Goal: Transaction & Acquisition: Purchase product/service

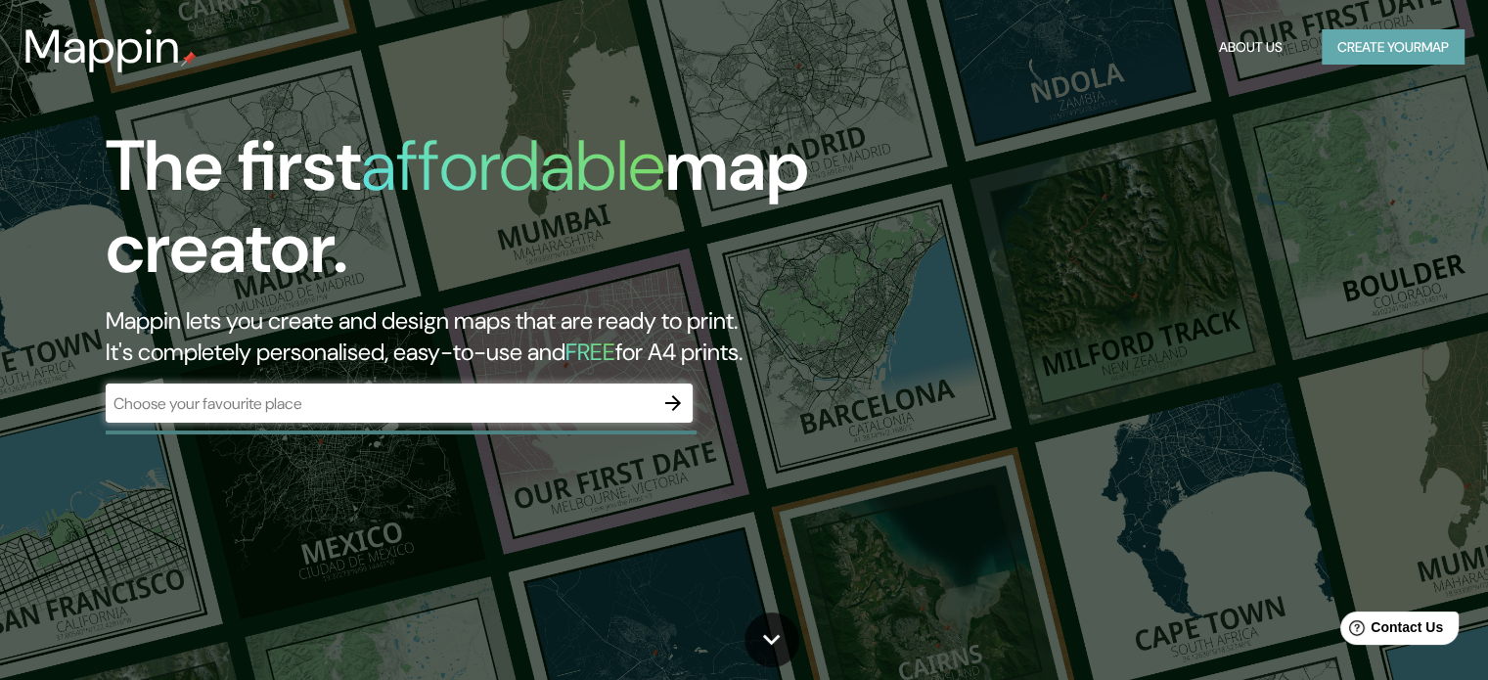
click at [1356, 60] on button "Create your map" at bounding box center [1393, 47] width 143 height 36
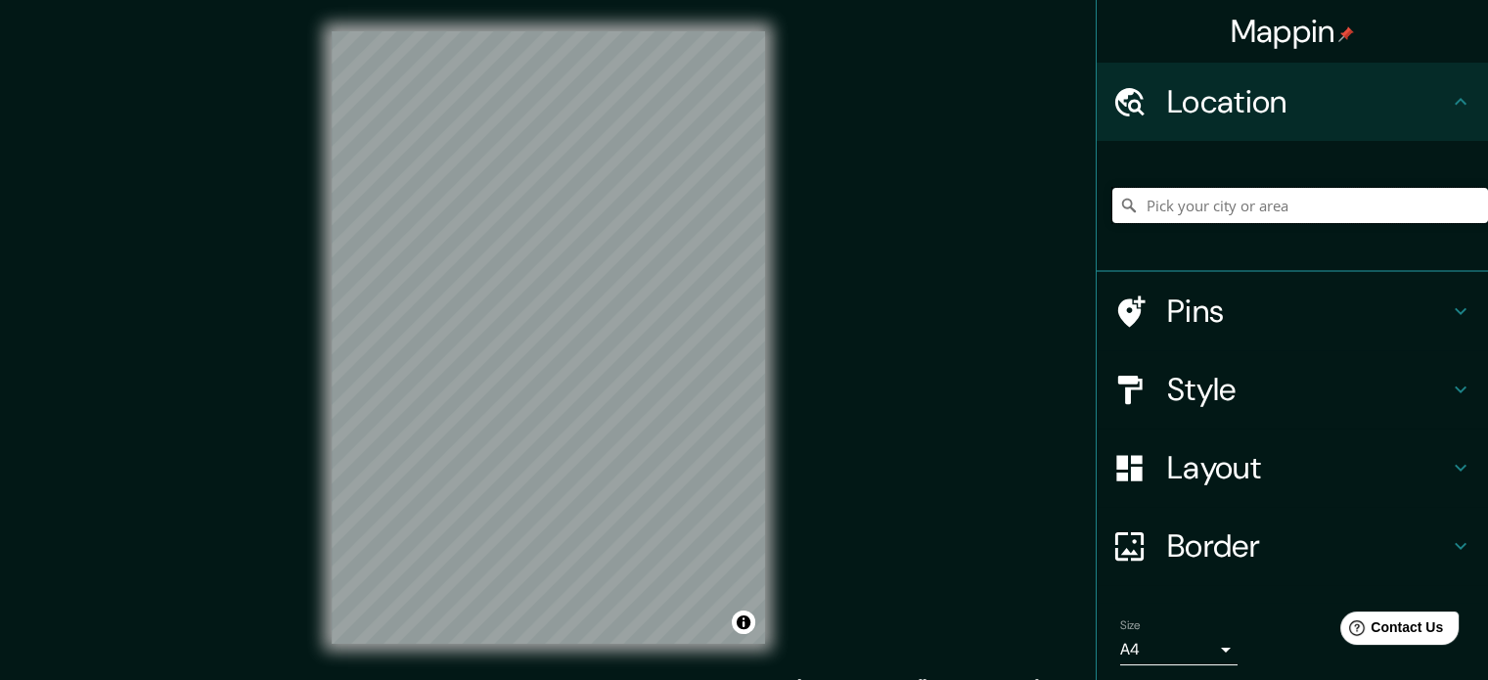
click at [1195, 219] on input "Pick your city or area" at bounding box center [1301, 205] width 376 height 35
paste input "[PERSON_NAME][STREET_ADDRESS]"
type input "[STREET_ADDRESS][PERSON_NAME]"
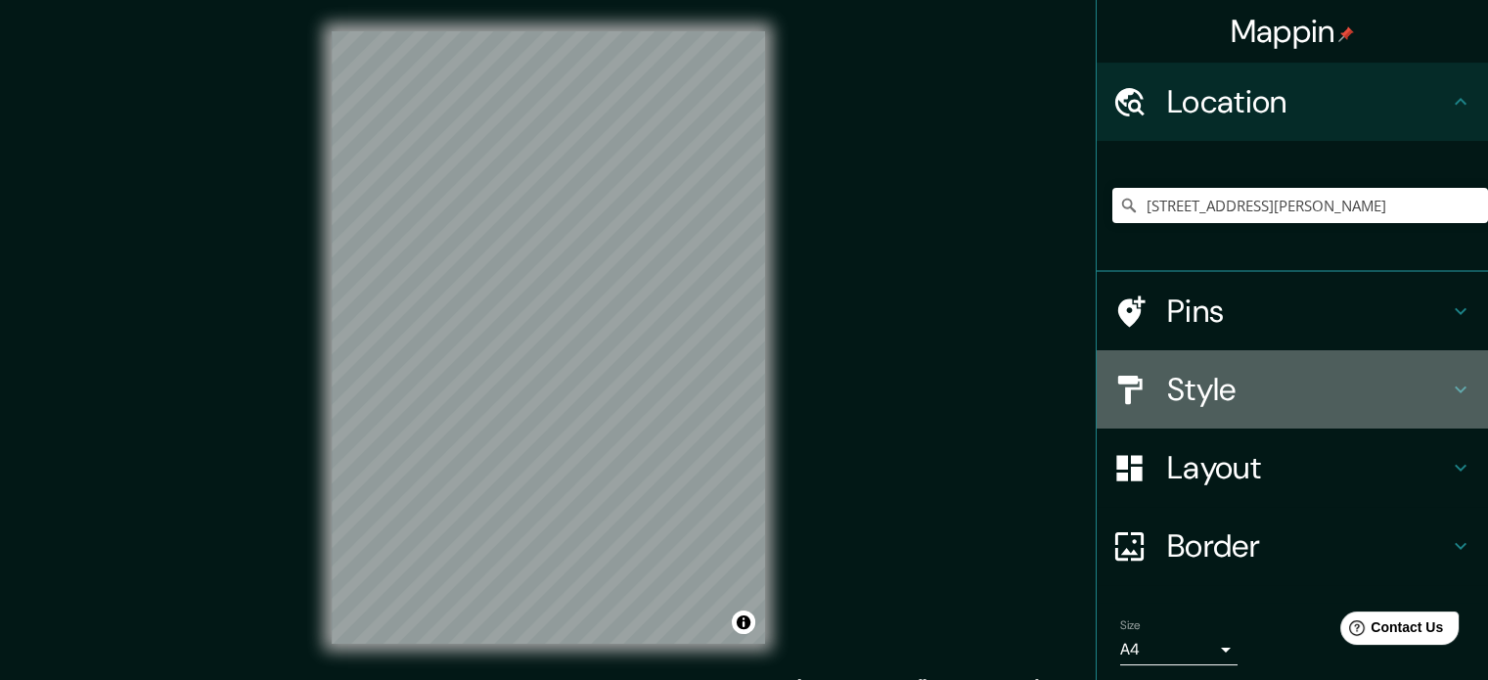
click at [1236, 405] on h4 "Style" at bounding box center [1308, 389] width 282 height 39
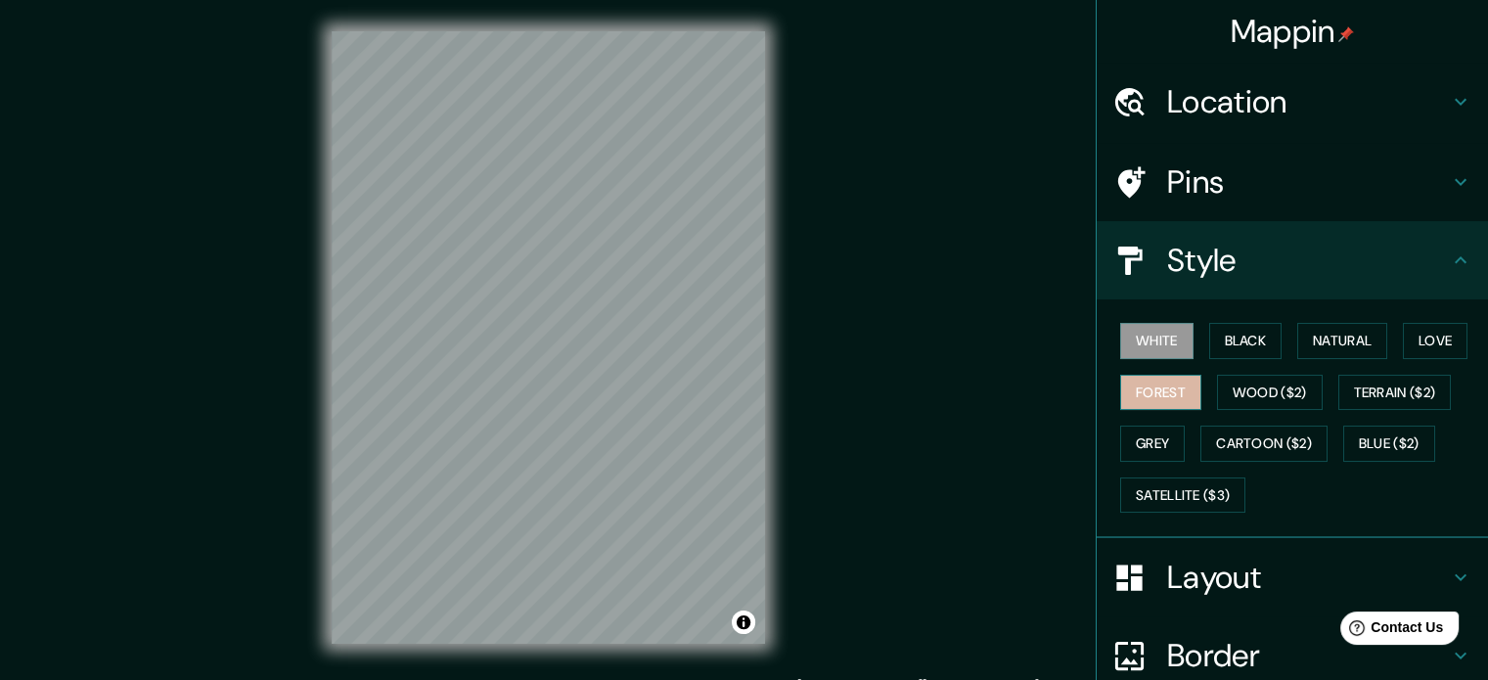
click at [1187, 382] on button "Forest" at bounding box center [1160, 393] width 81 height 36
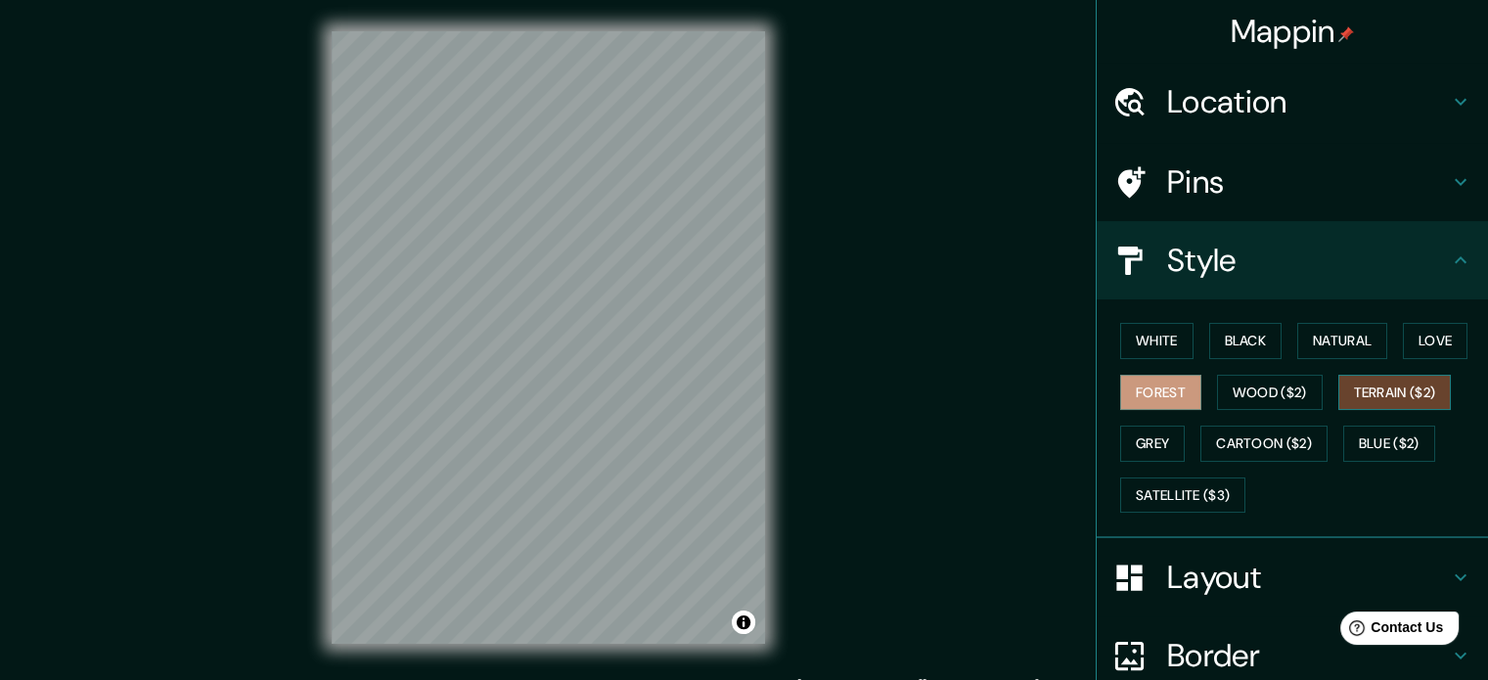
click at [1365, 383] on button "Terrain ($2)" at bounding box center [1396, 393] width 114 height 36
click at [1370, 422] on div "White Black Natural Love Forest Wood ($2) Terrain ($2) Grey Cartoon ($2) Blue (…" at bounding box center [1301, 417] width 376 height 205
click at [1376, 444] on button "Blue ($2)" at bounding box center [1389, 444] width 92 height 36
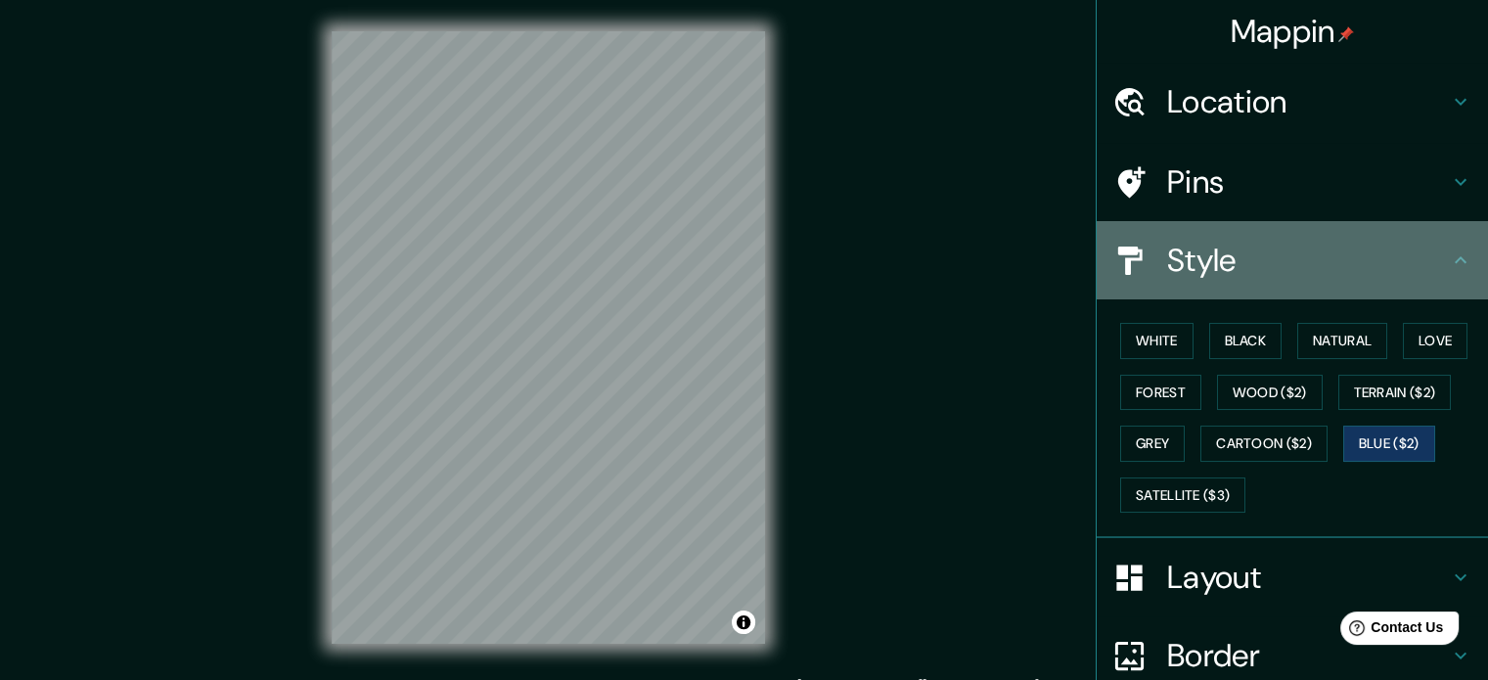
click at [1240, 289] on div "Style" at bounding box center [1292, 260] width 391 height 78
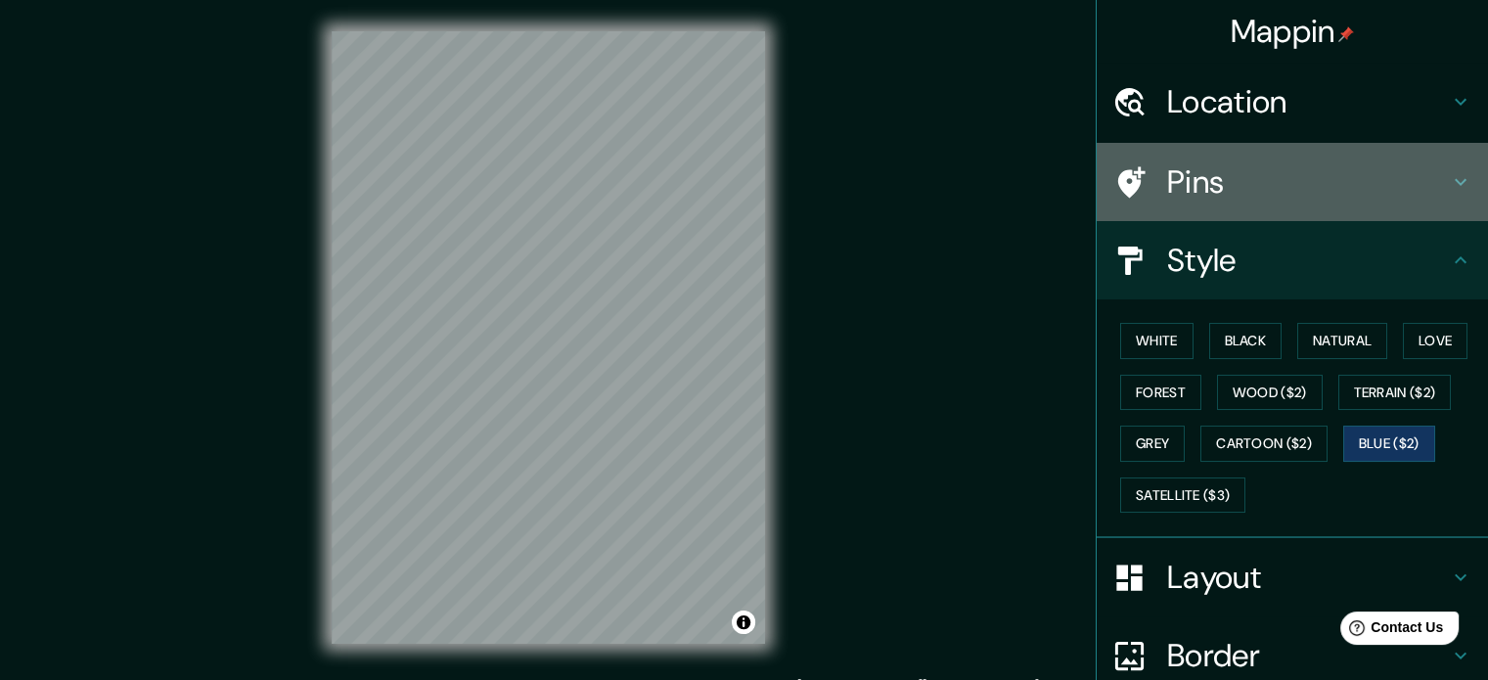
click at [1226, 201] on h4 "Pins" at bounding box center [1308, 181] width 282 height 39
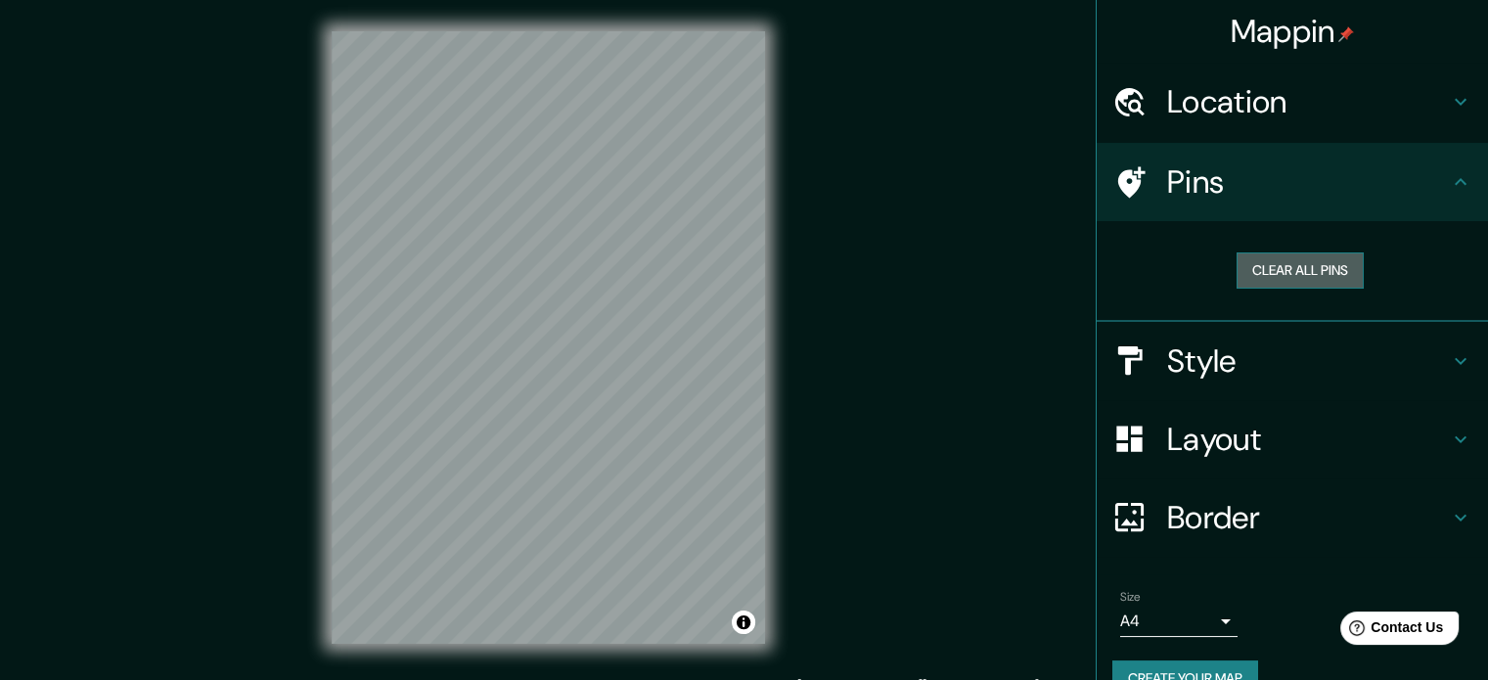
click at [1256, 262] on button "Clear all pins" at bounding box center [1300, 270] width 127 height 36
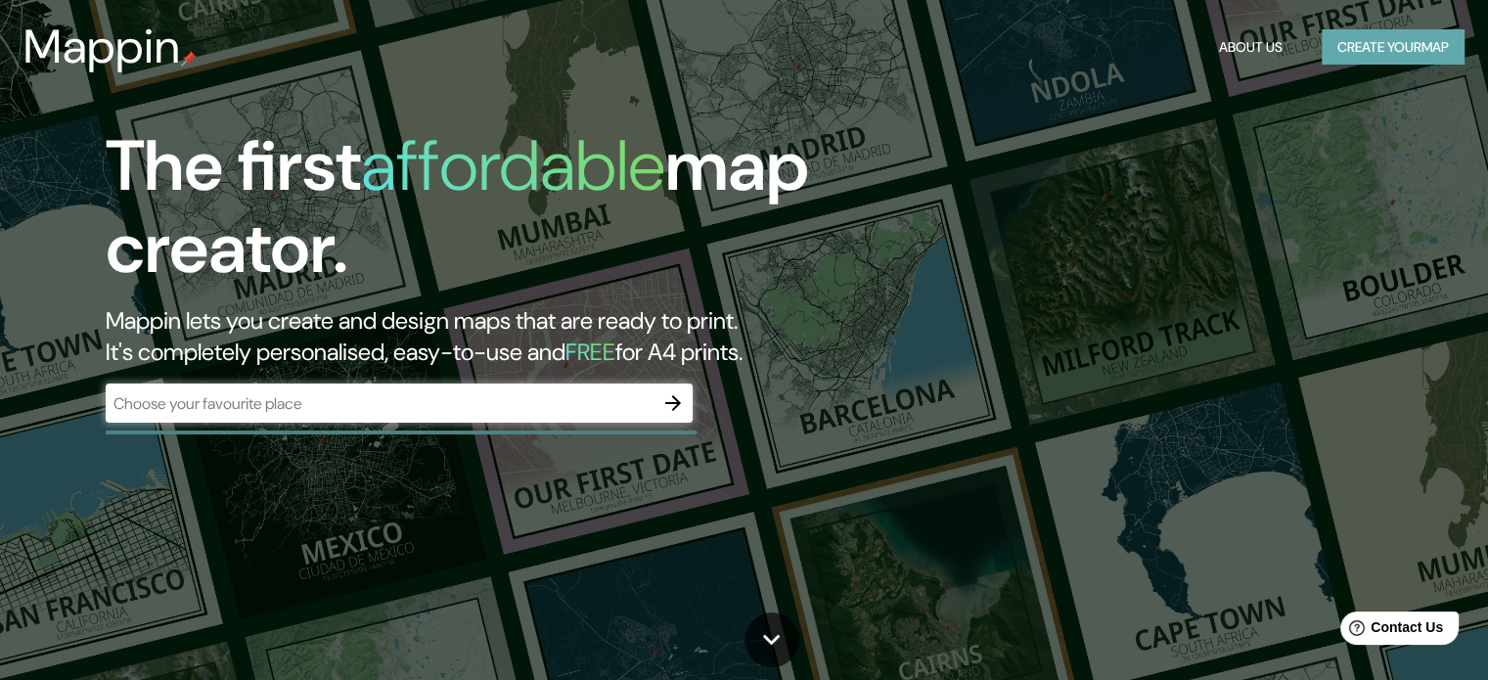
click at [1336, 44] on button "Create your map" at bounding box center [1393, 47] width 143 height 36
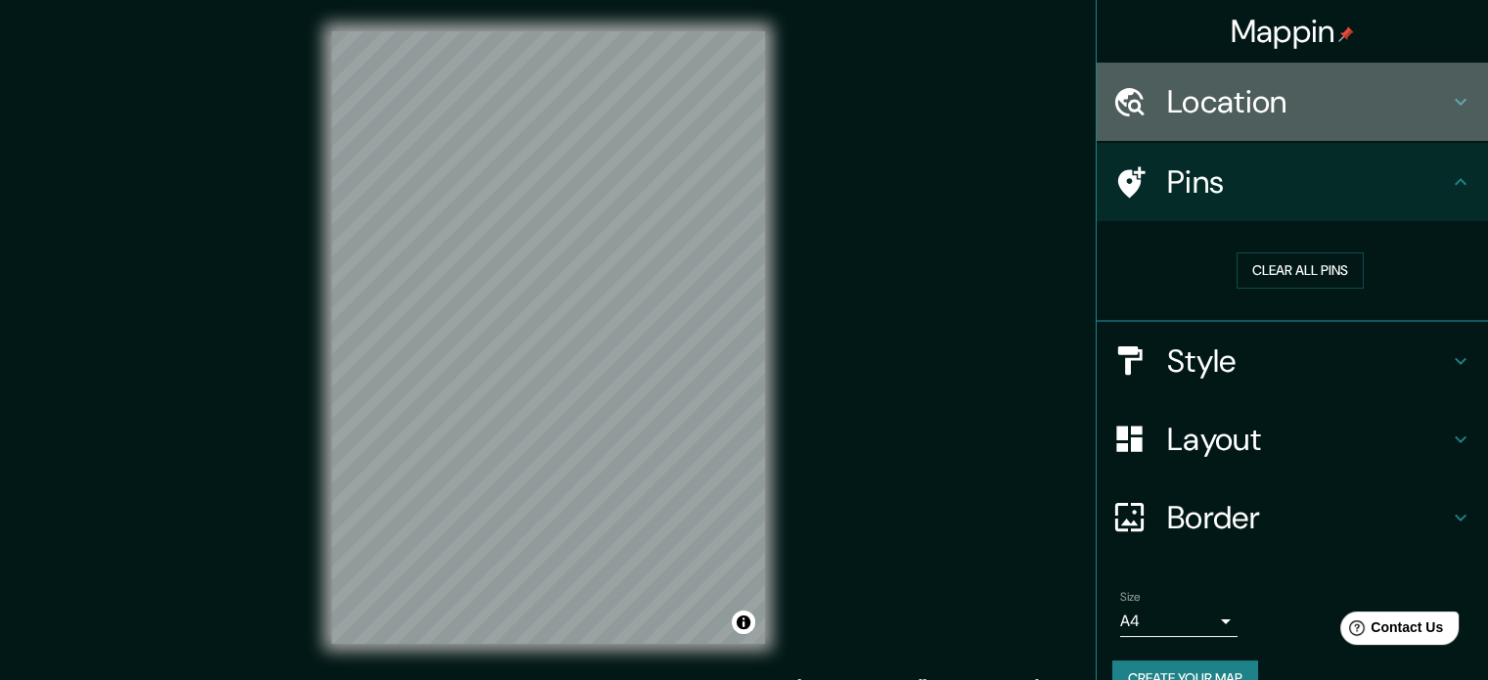
click at [1245, 94] on h4 "Location" at bounding box center [1308, 101] width 282 height 39
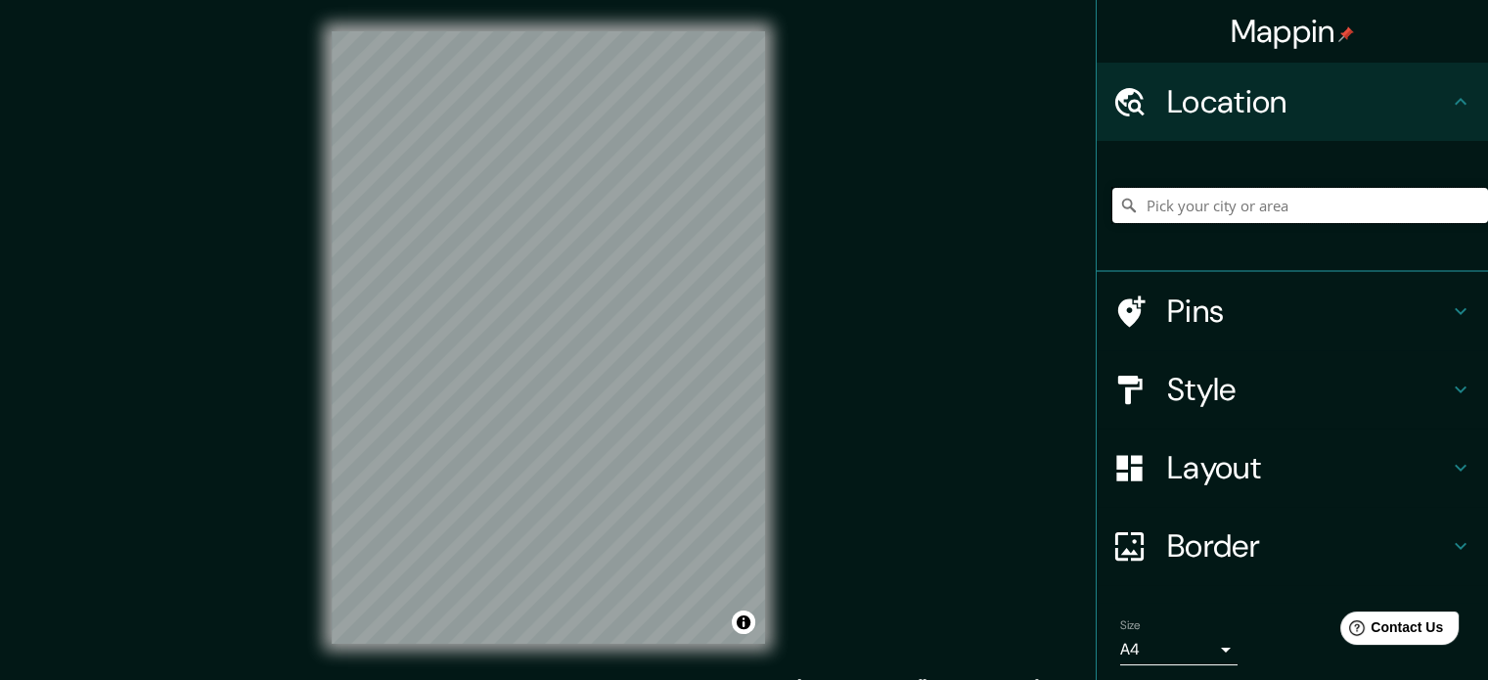
click at [1241, 204] on input "Pick your city or area" at bounding box center [1301, 205] width 376 height 35
paste input "[PERSON_NAME][STREET_ADDRESS]"
type input "[STREET_ADDRESS][PERSON_NAME]"
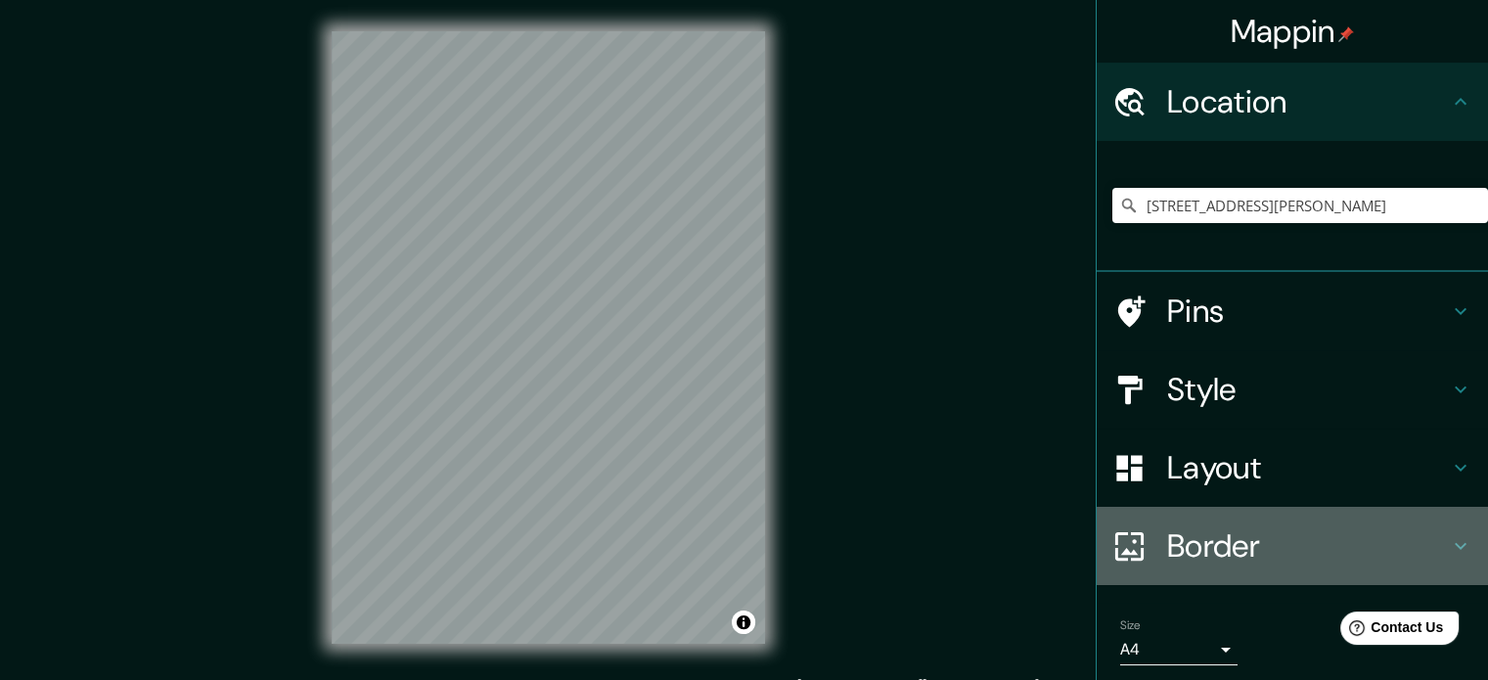
click at [1267, 536] on h4 "Border" at bounding box center [1308, 545] width 282 height 39
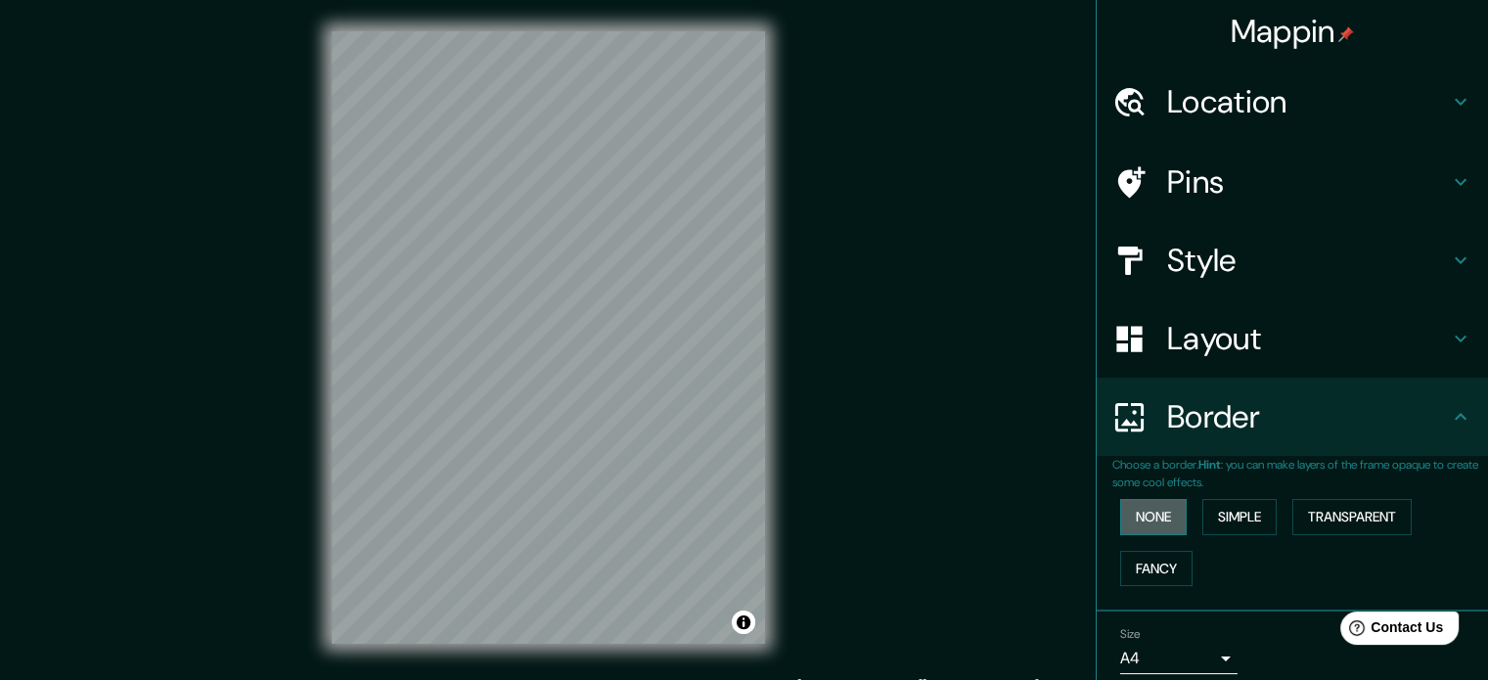
click at [1147, 517] on button "None" at bounding box center [1153, 517] width 67 height 36
drag, startPoint x: 1468, startPoint y: 504, endPoint x: 1483, endPoint y: 574, distance: 72.2
click at [1483, 574] on div "Mappin Location [STREET_ADDRESS][GEOGRAPHIC_DATA][PERSON_NAME][STREET_ADDRESS][…" at bounding box center [1292, 340] width 392 height 680
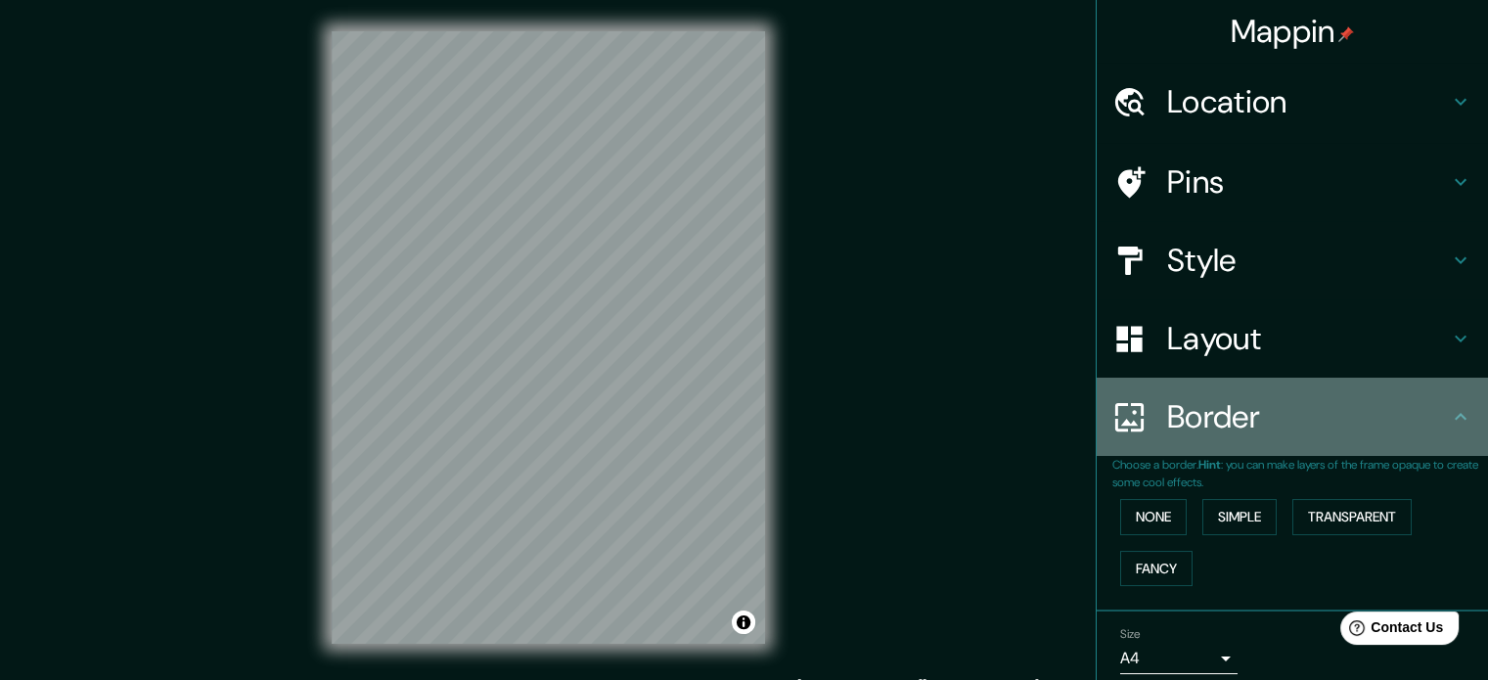
click at [1408, 422] on h4 "Border" at bounding box center [1308, 416] width 282 height 39
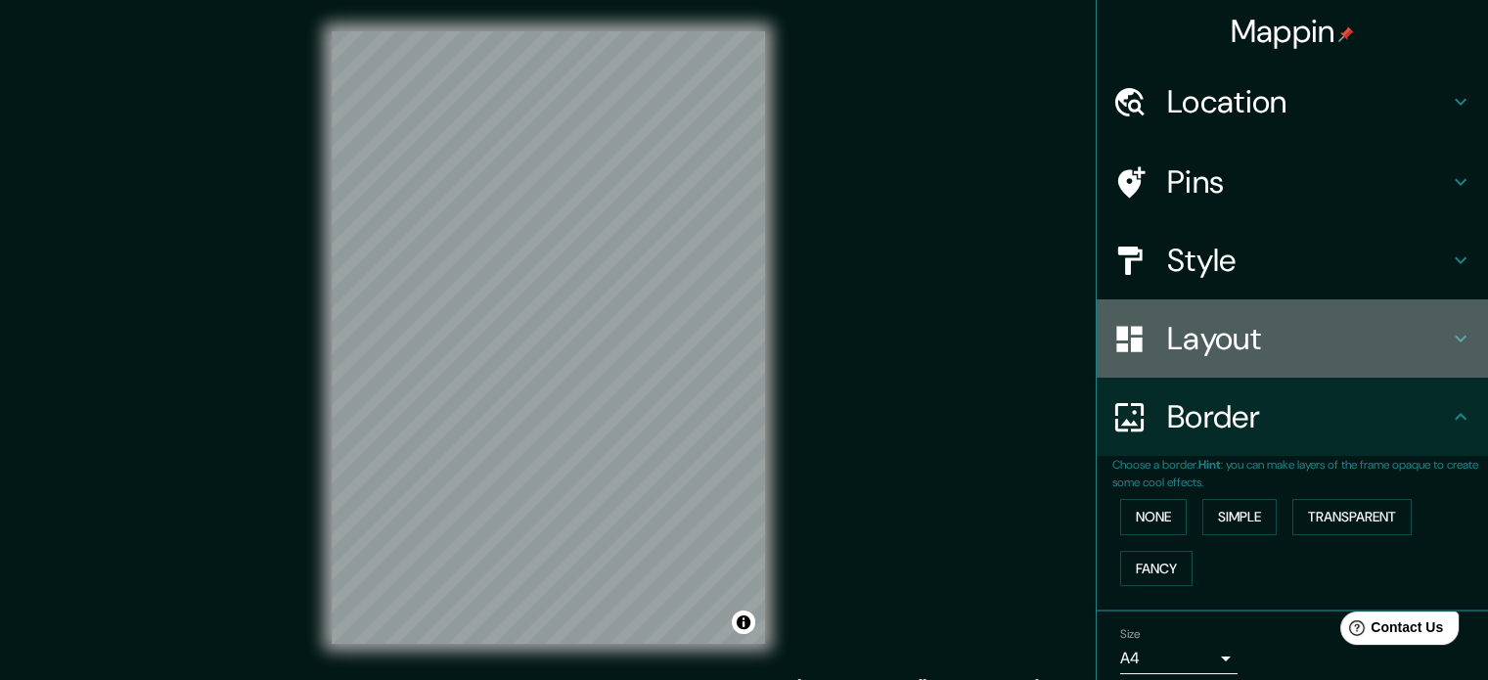
click at [1374, 338] on h4 "Layout" at bounding box center [1308, 338] width 282 height 39
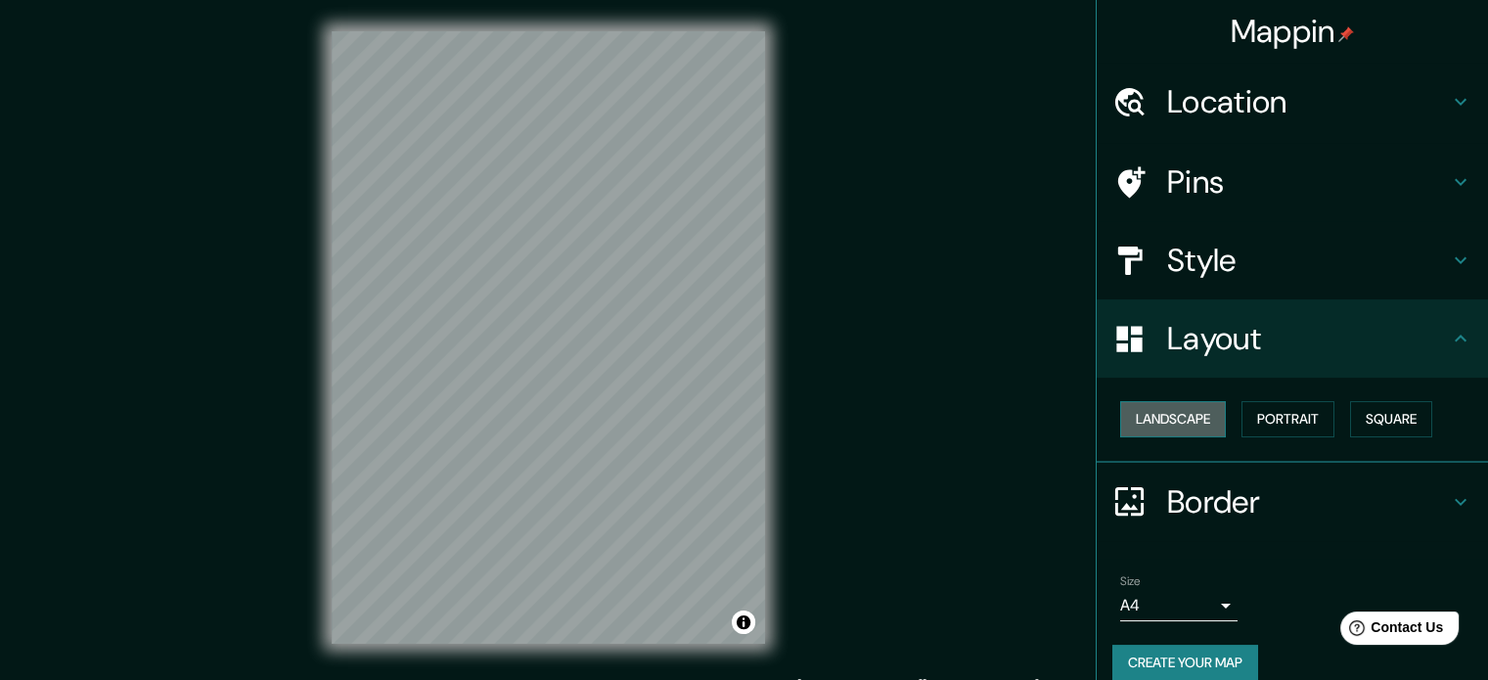
click at [1185, 423] on button "Landscape" at bounding box center [1173, 419] width 106 height 36
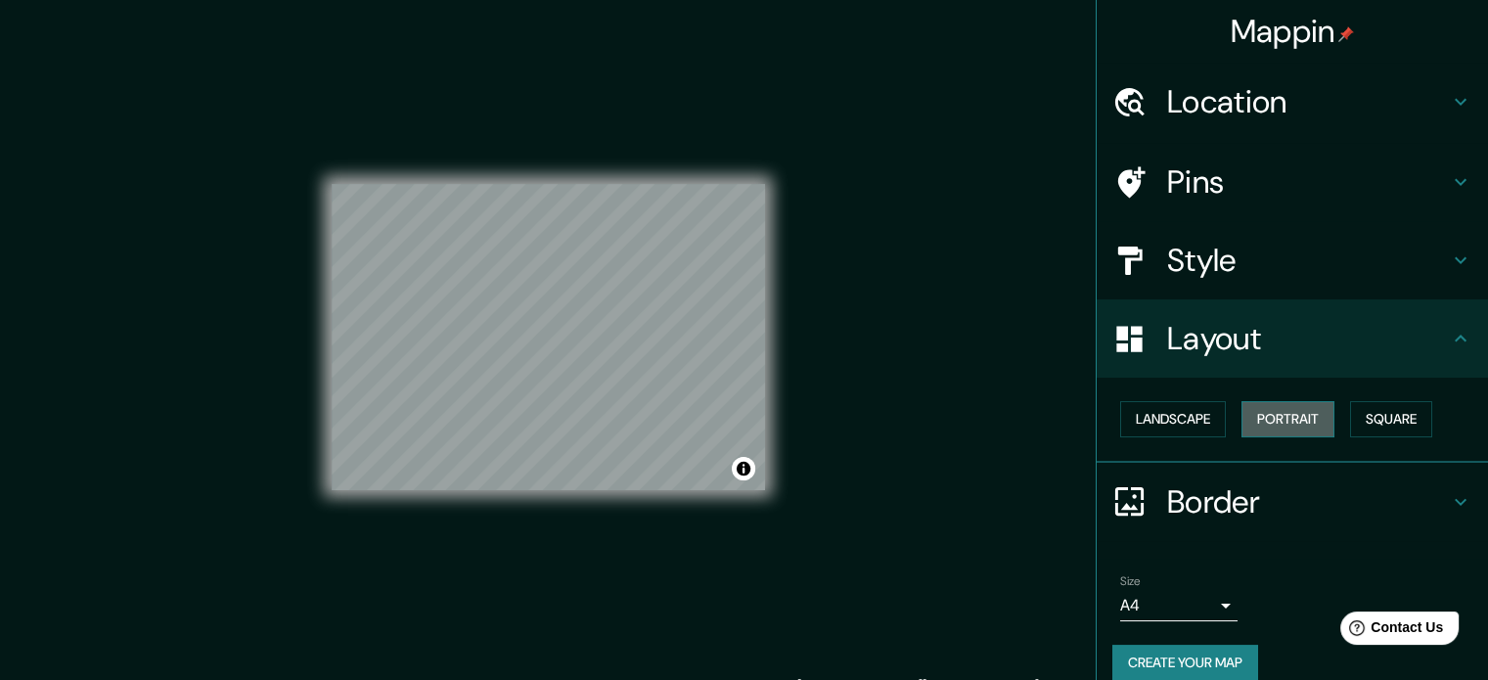
click at [1242, 414] on button "Portrait" at bounding box center [1288, 419] width 93 height 36
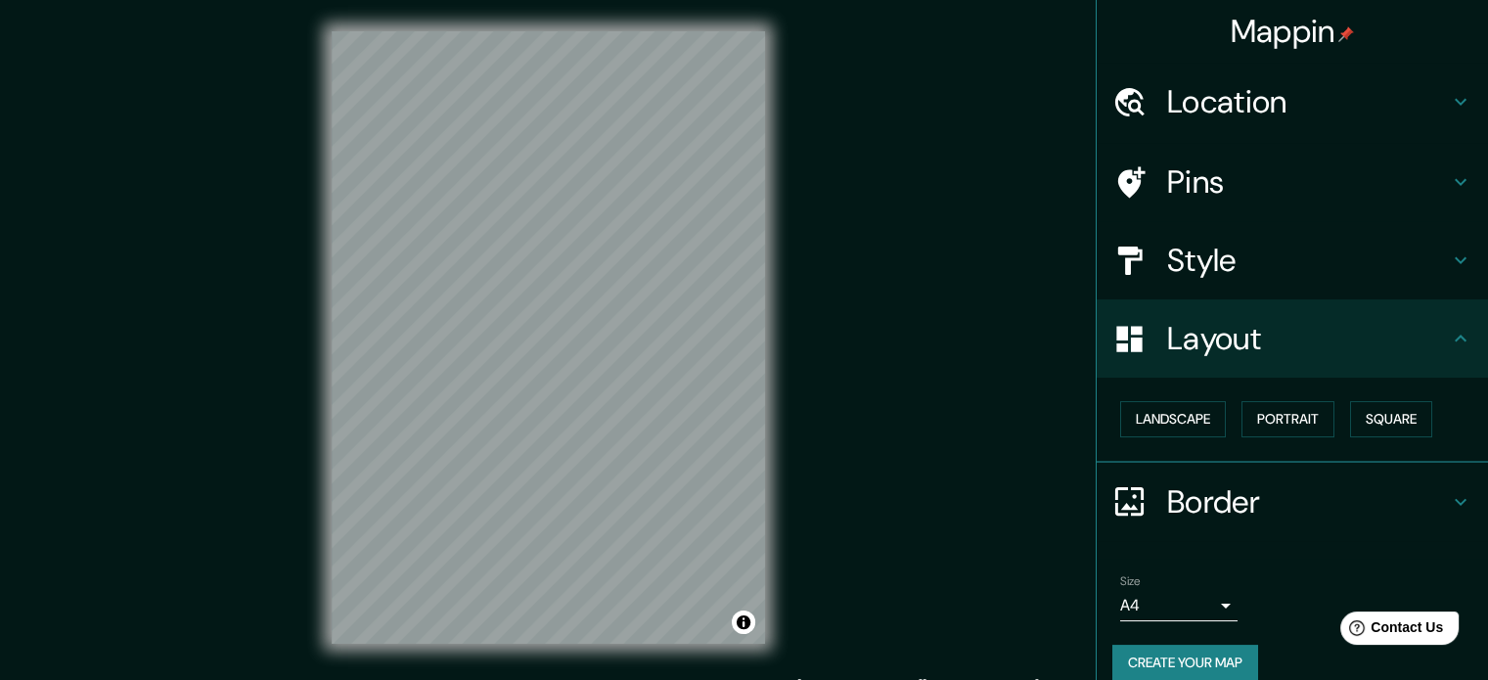
click at [1391, 504] on h4 "Border" at bounding box center [1308, 501] width 282 height 39
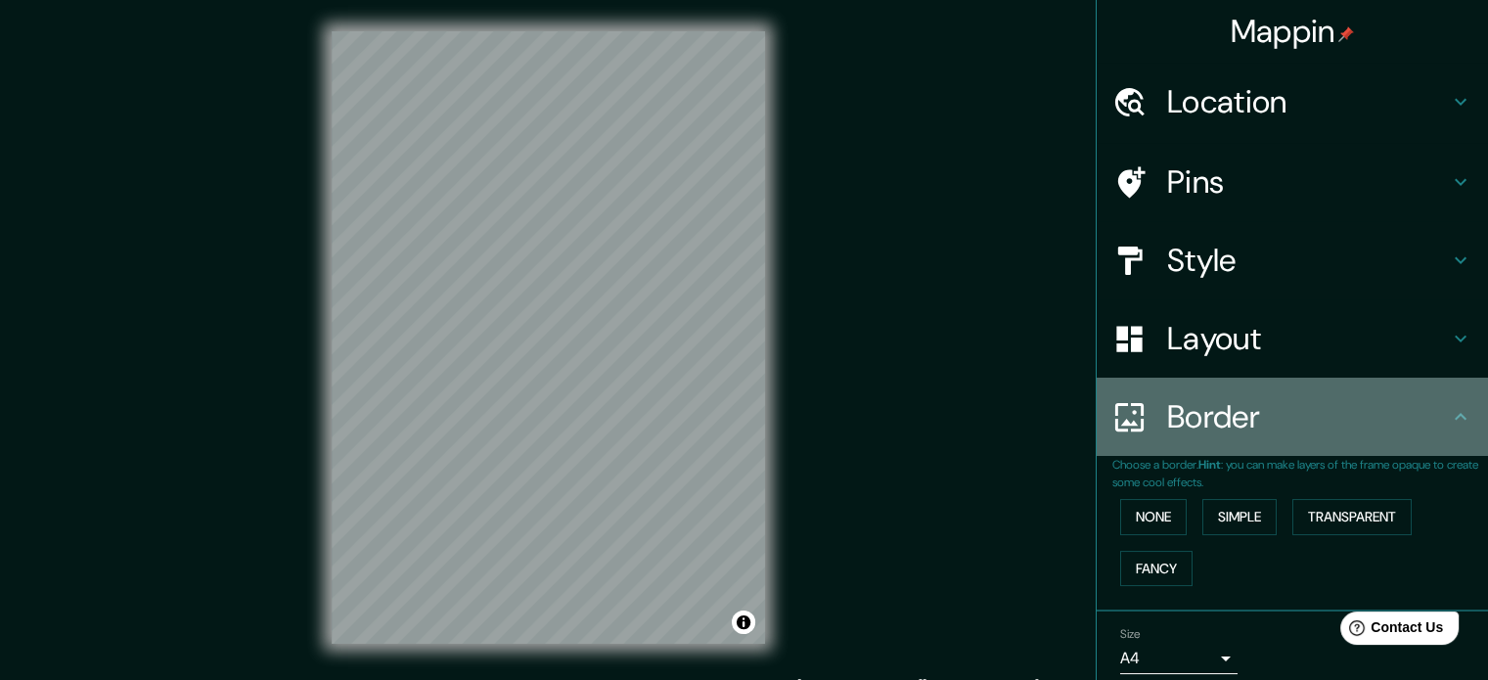
click at [1432, 448] on div "Border" at bounding box center [1292, 417] width 391 height 78
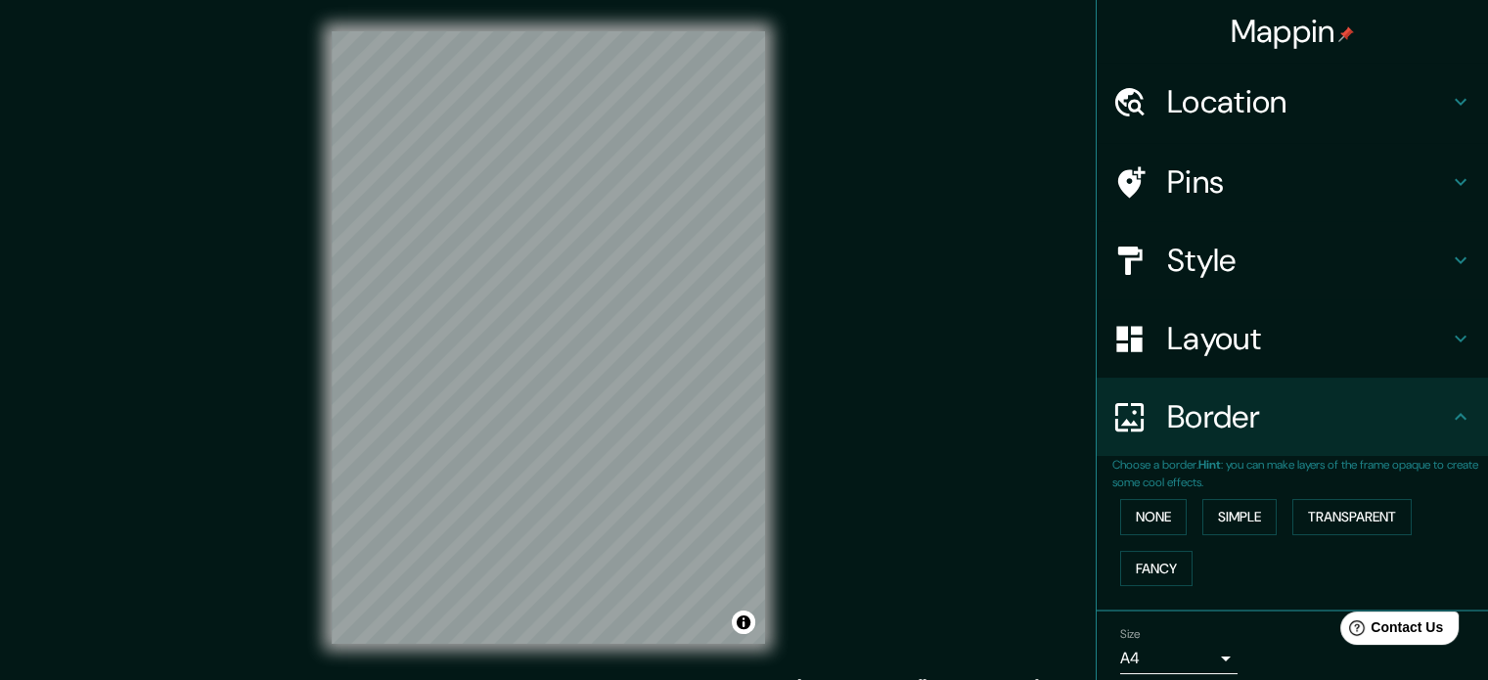
scroll to position [2, 0]
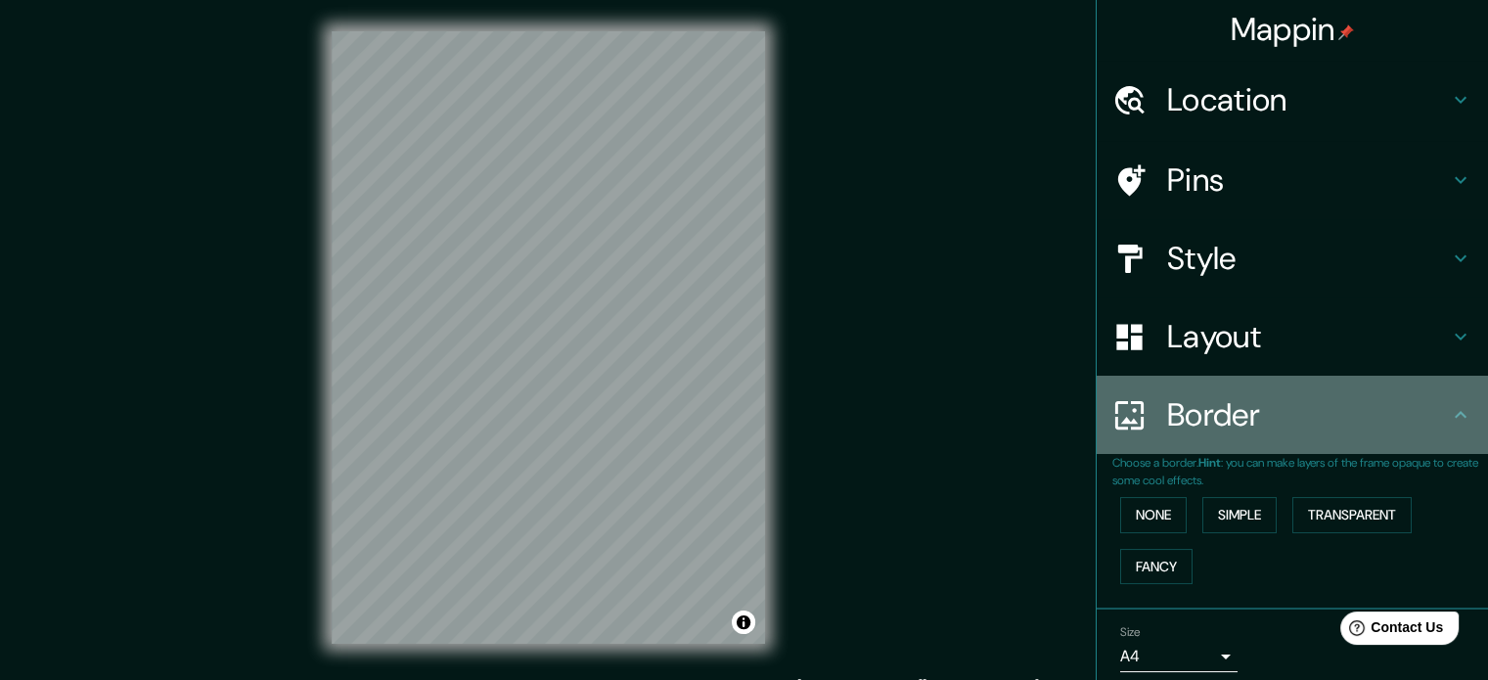
click at [1429, 420] on h4 "Border" at bounding box center [1308, 414] width 282 height 39
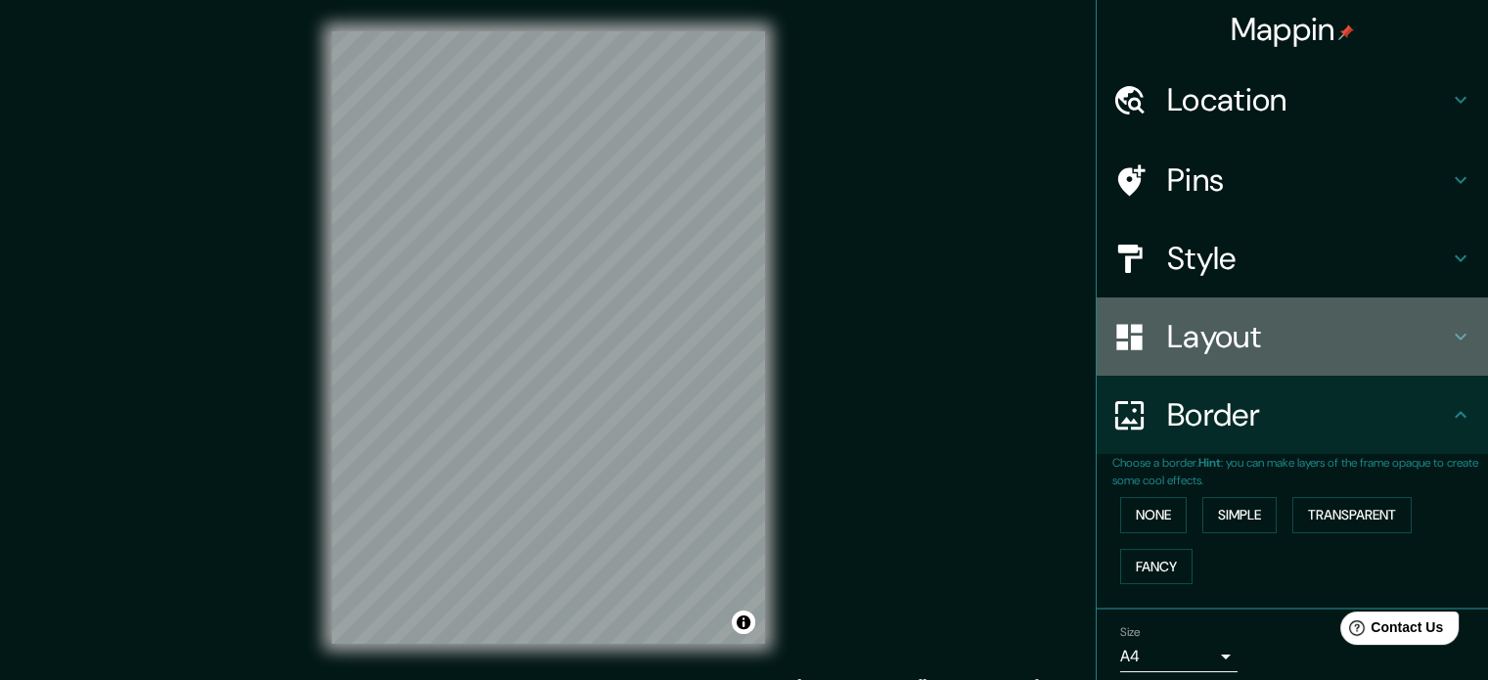
click at [1426, 360] on div "Layout" at bounding box center [1292, 336] width 391 height 78
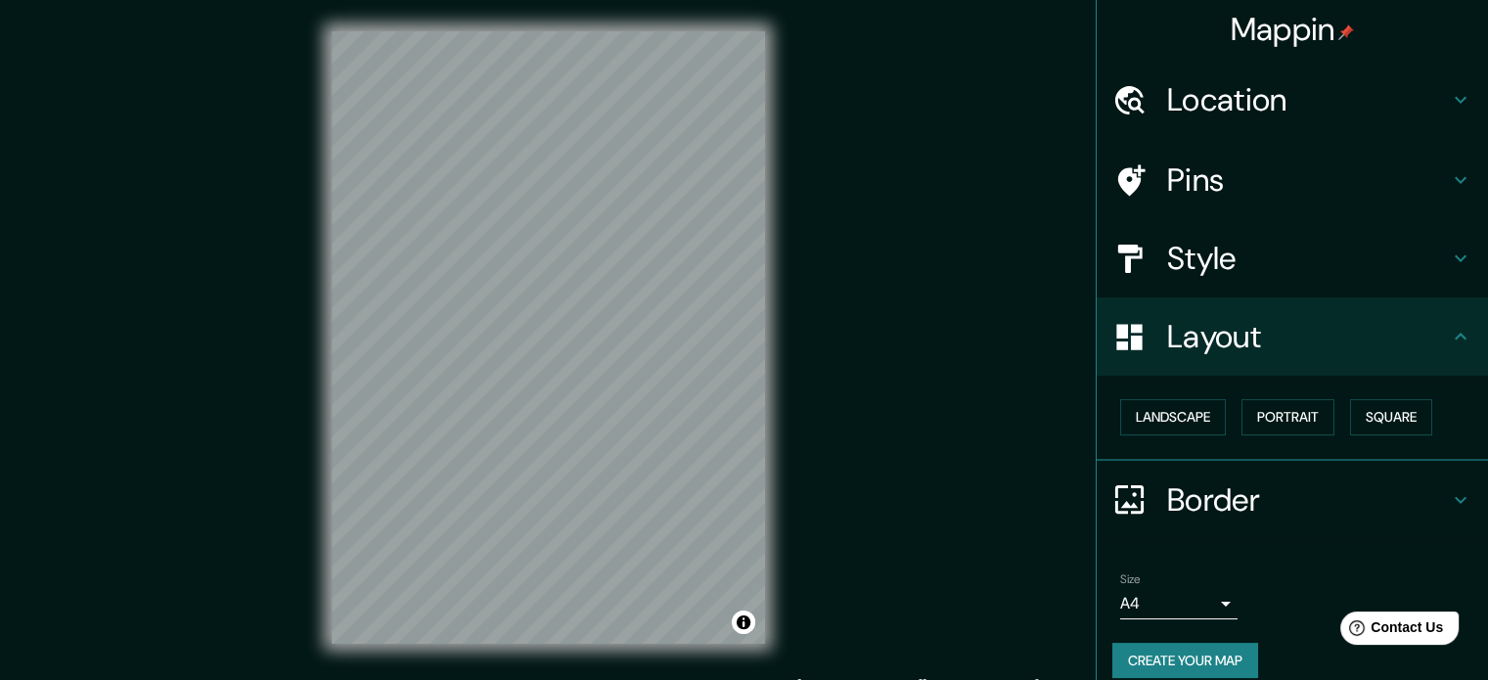
click at [1426, 360] on div "Layout" at bounding box center [1292, 336] width 391 height 78
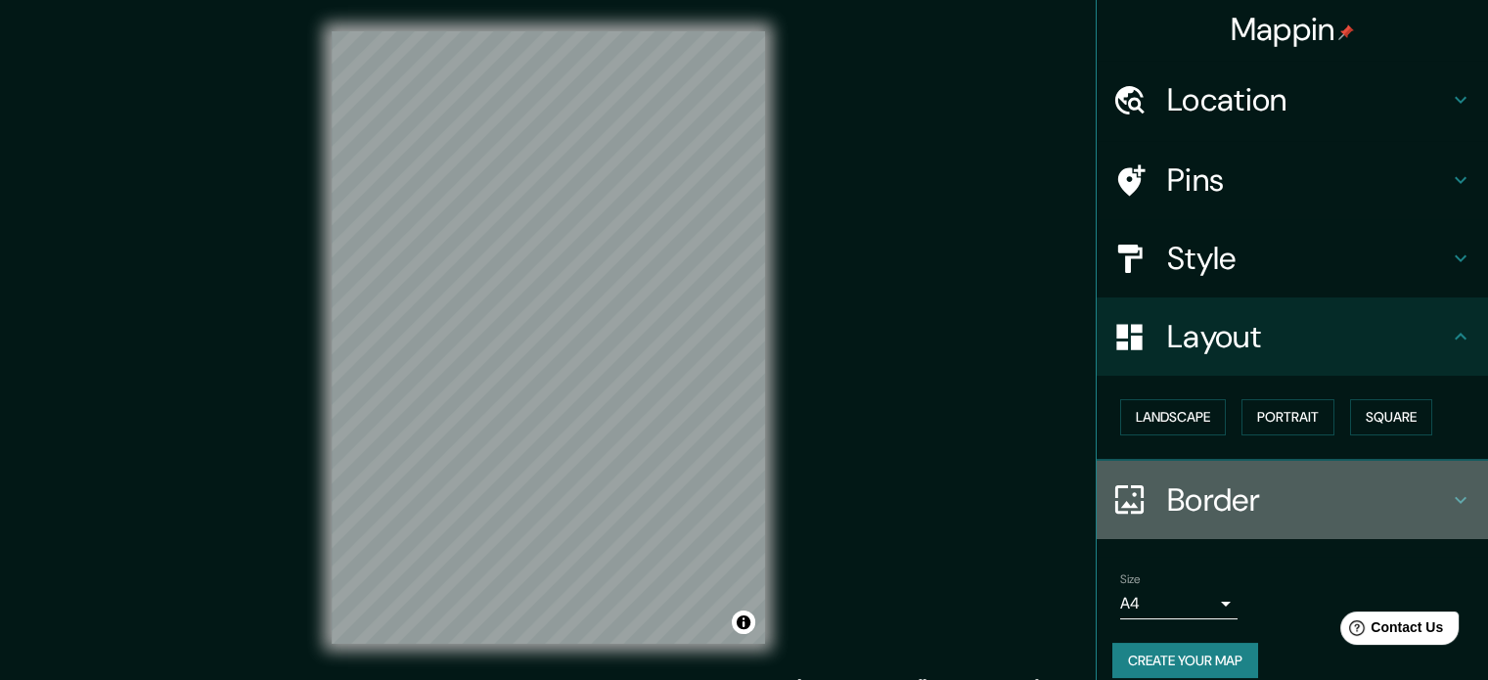
click at [1449, 490] on icon at bounding box center [1460, 499] width 23 height 23
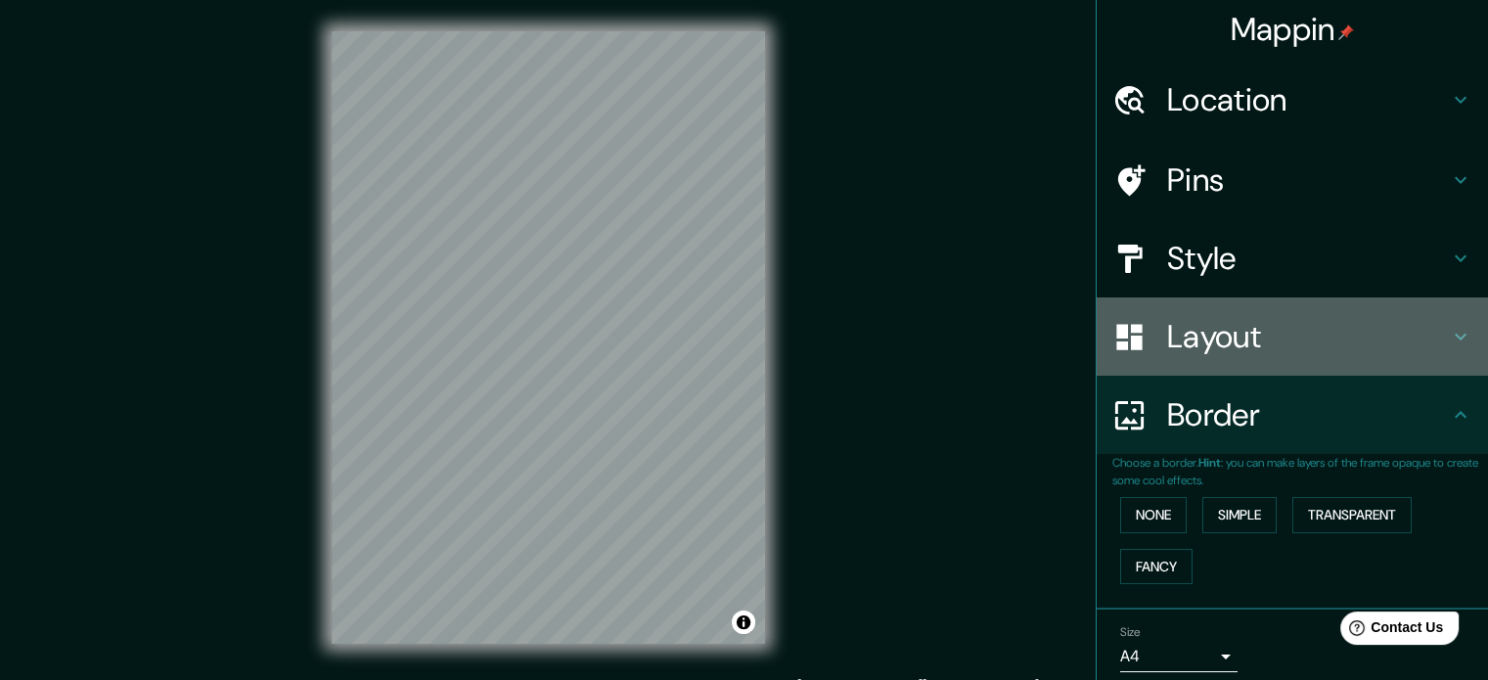
click at [1449, 341] on icon at bounding box center [1460, 336] width 23 height 23
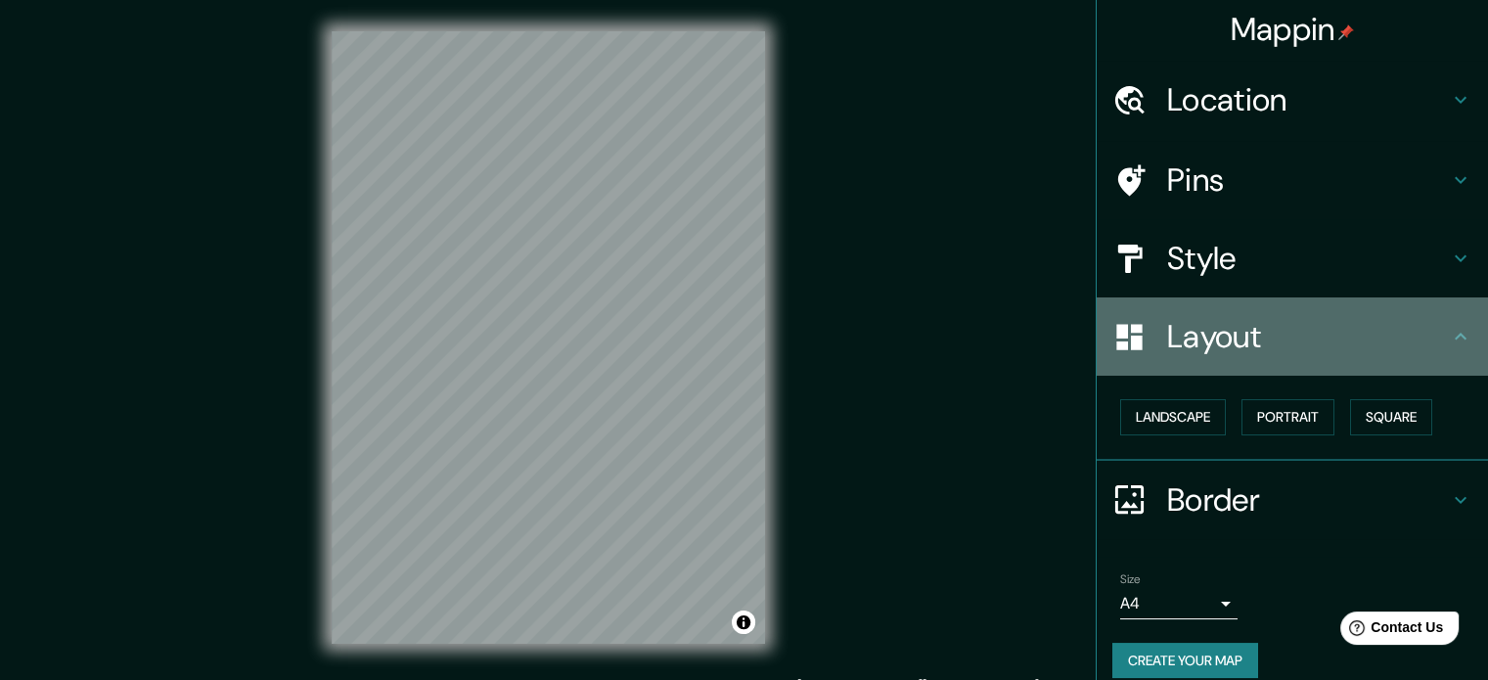
click at [1449, 341] on icon at bounding box center [1460, 336] width 23 height 23
click at [1444, 357] on div "Layout" at bounding box center [1292, 336] width 391 height 78
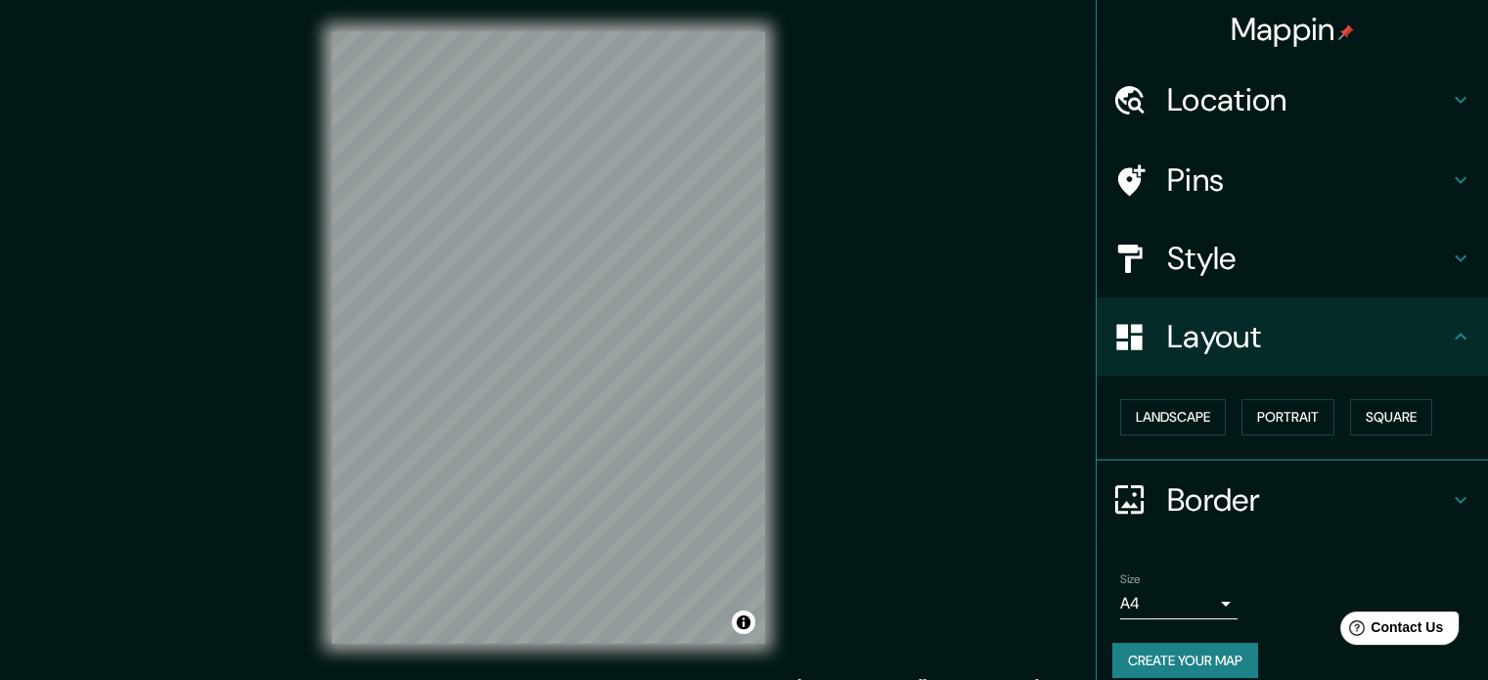
scroll to position [22, 0]
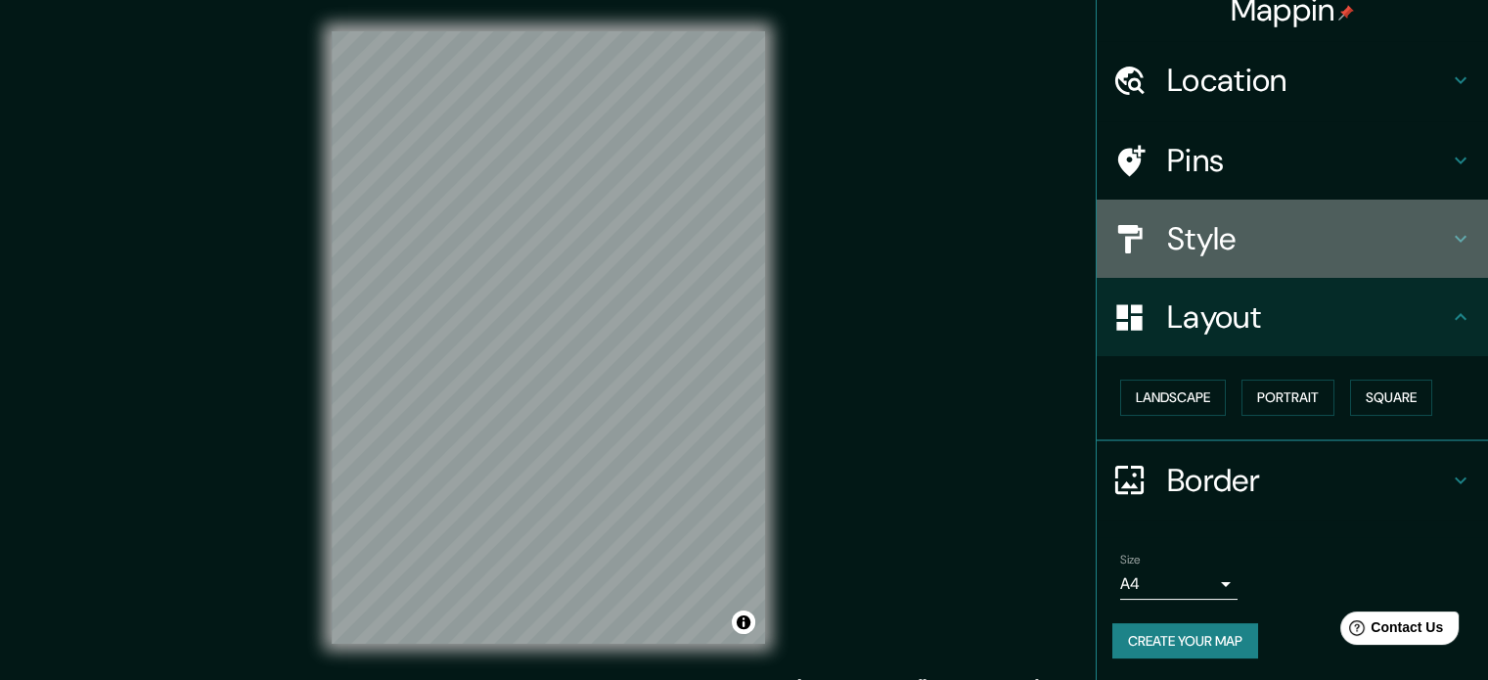
click at [1409, 214] on div "Style" at bounding box center [1292, 239] width 391 height 78
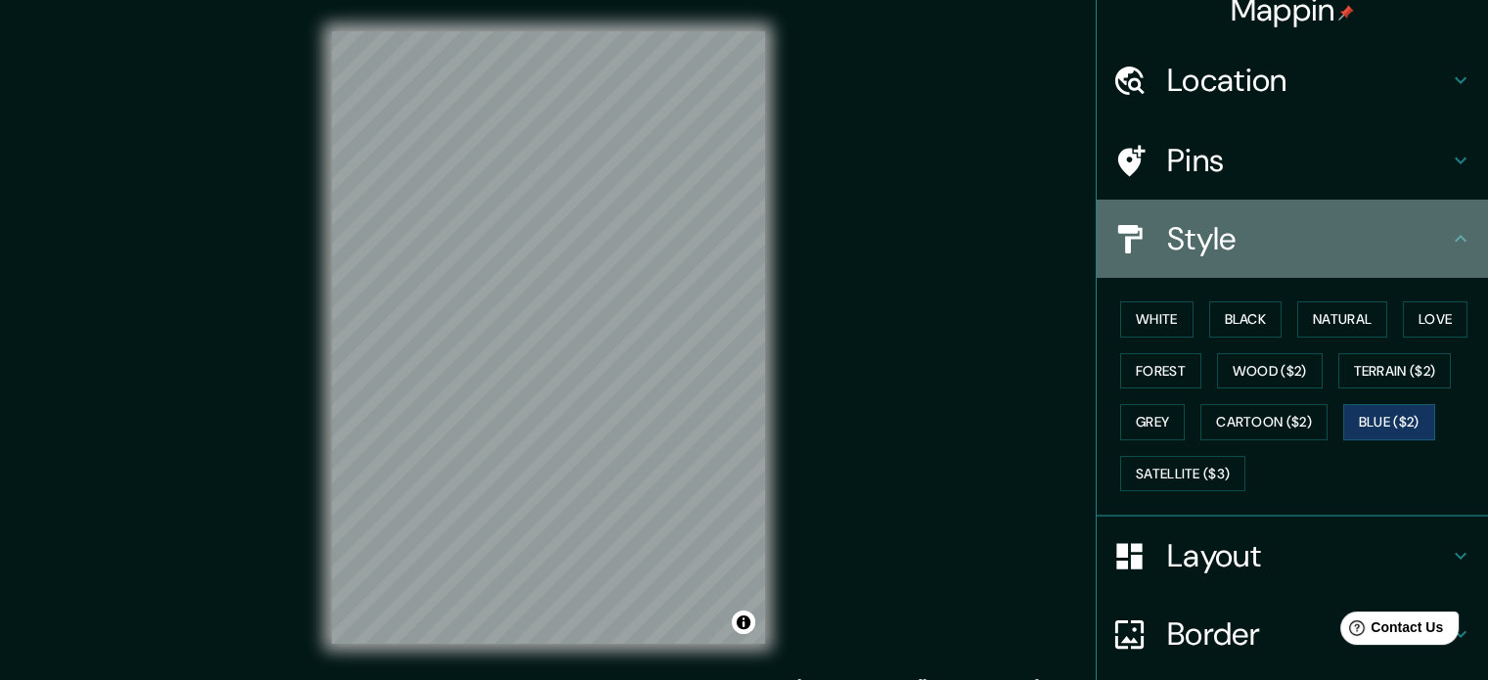
click at [1409, 214] on div "Style" at bounding box center [1292, 239] width 391 height 78
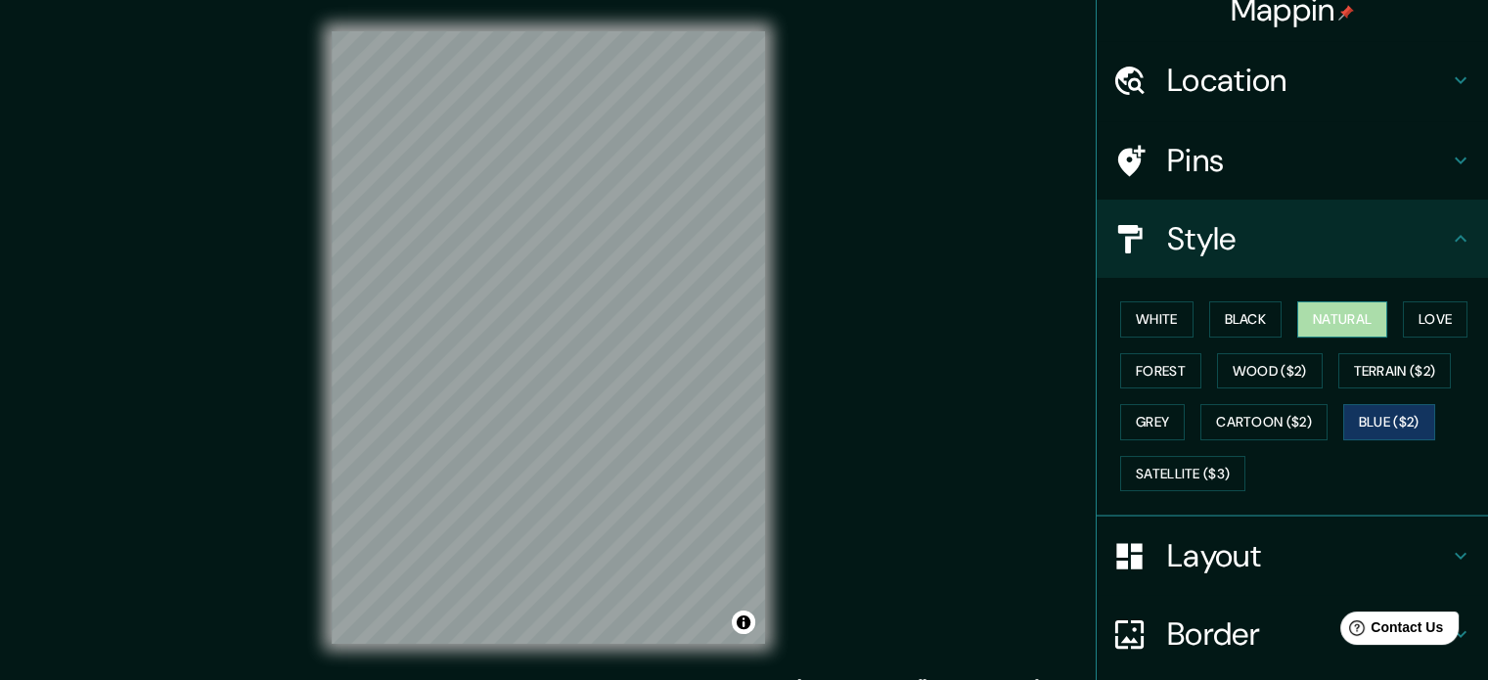
click at [1329, 312] on button "Natural" at bounding box center [1342, 319] width 90 height 36
click at [1171, 366] on button "Forest" at bounding box center [1160, 371] width 81 height 36
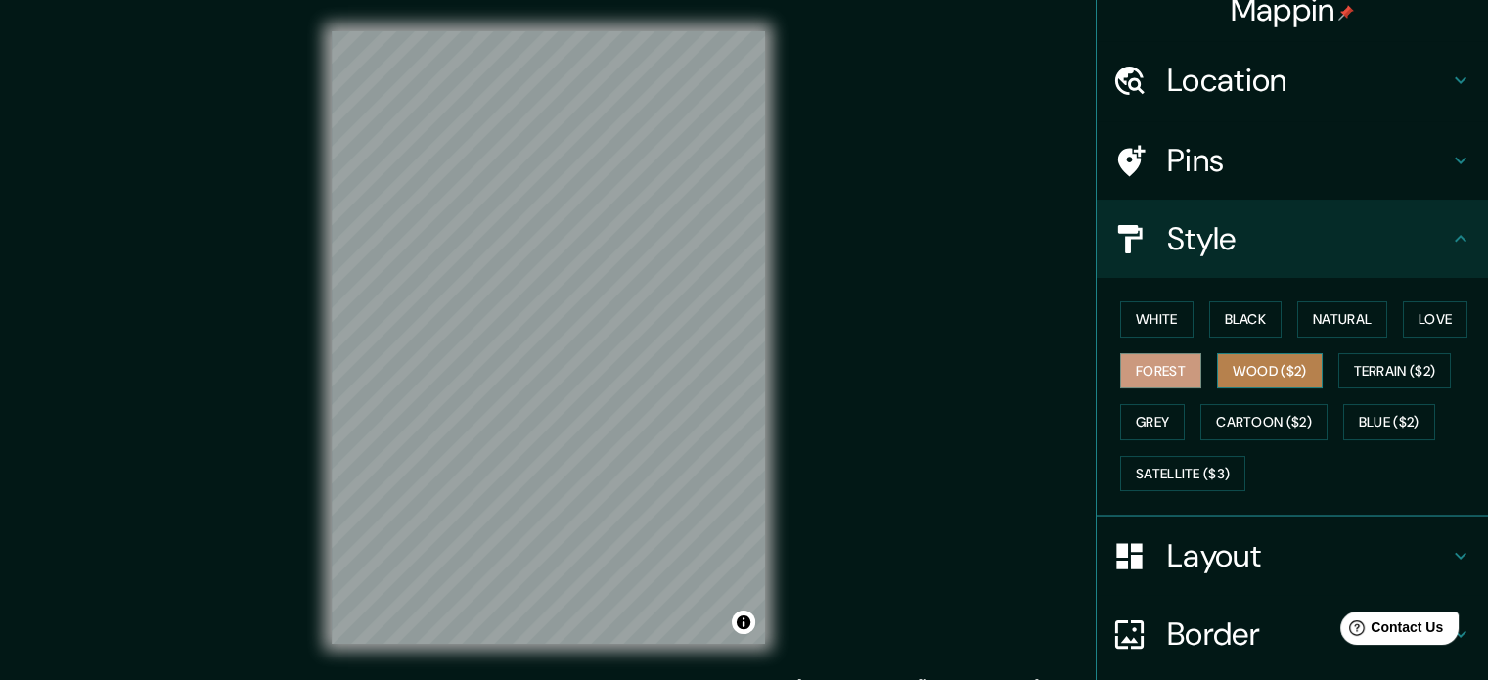
click at [1247, 371] on button "Wood ($2)" at bounding box center [1270, 371] width 106 height 36
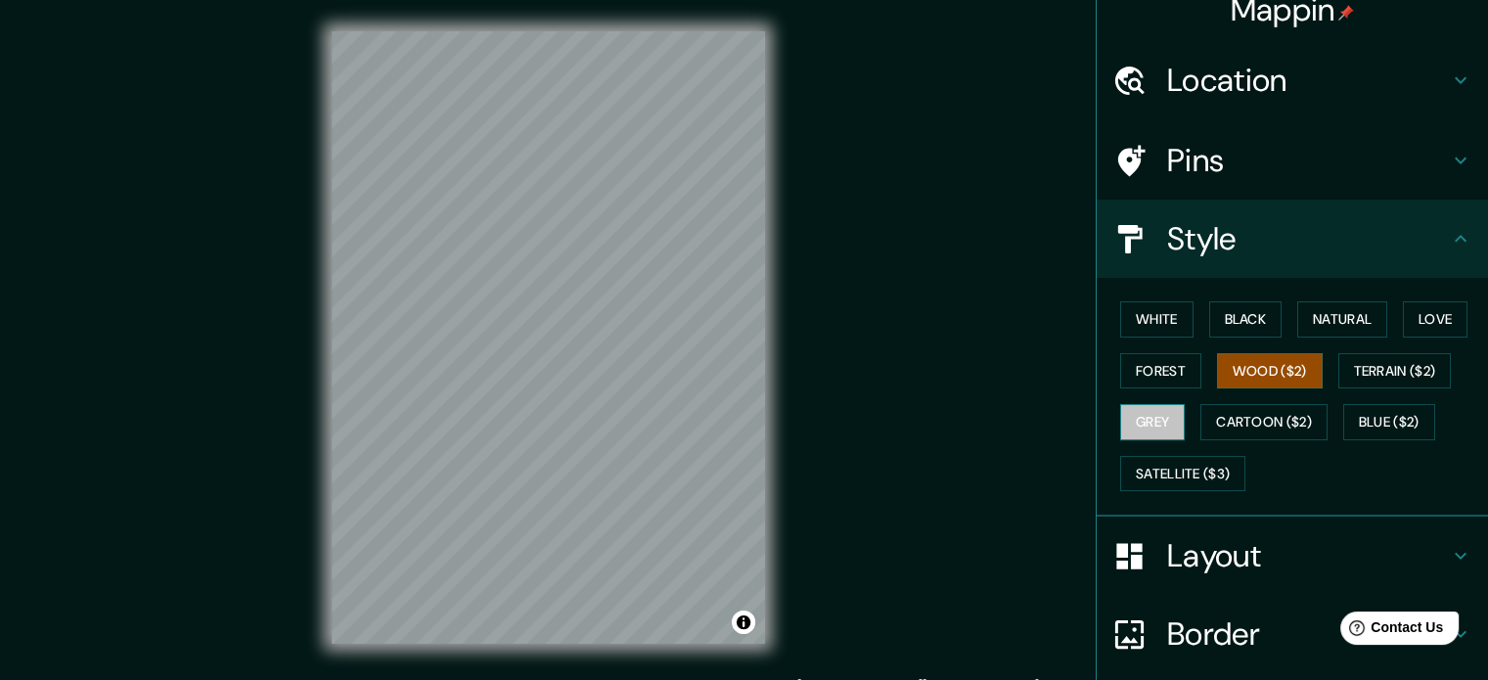
click at [1122, 424] on button "Grey" at bounding box center [1152, 422] width 65 height 36
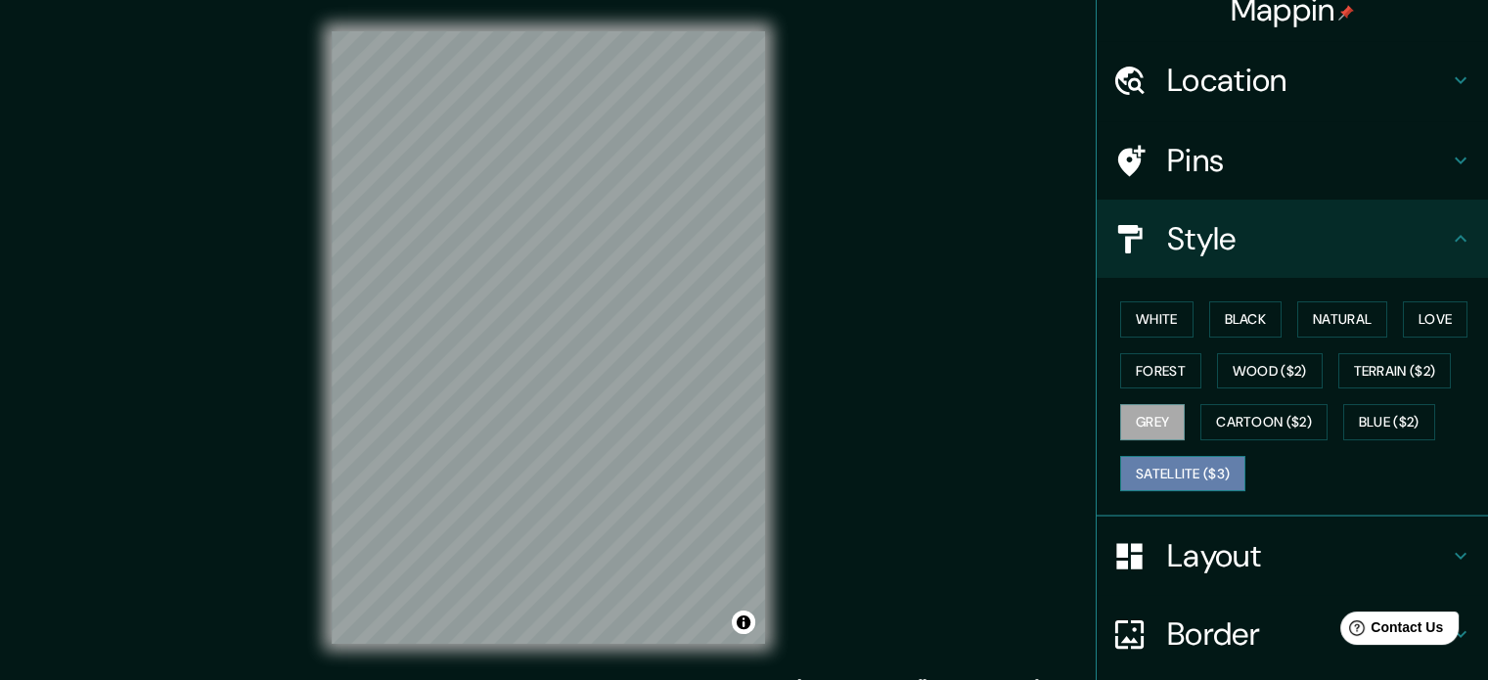
click at [1147, 477] on button "Satellite ($3)" at bounding box center [1182, 474] width 125 height 36
